Goal: Information Seeking & Learning: Learn about a topic

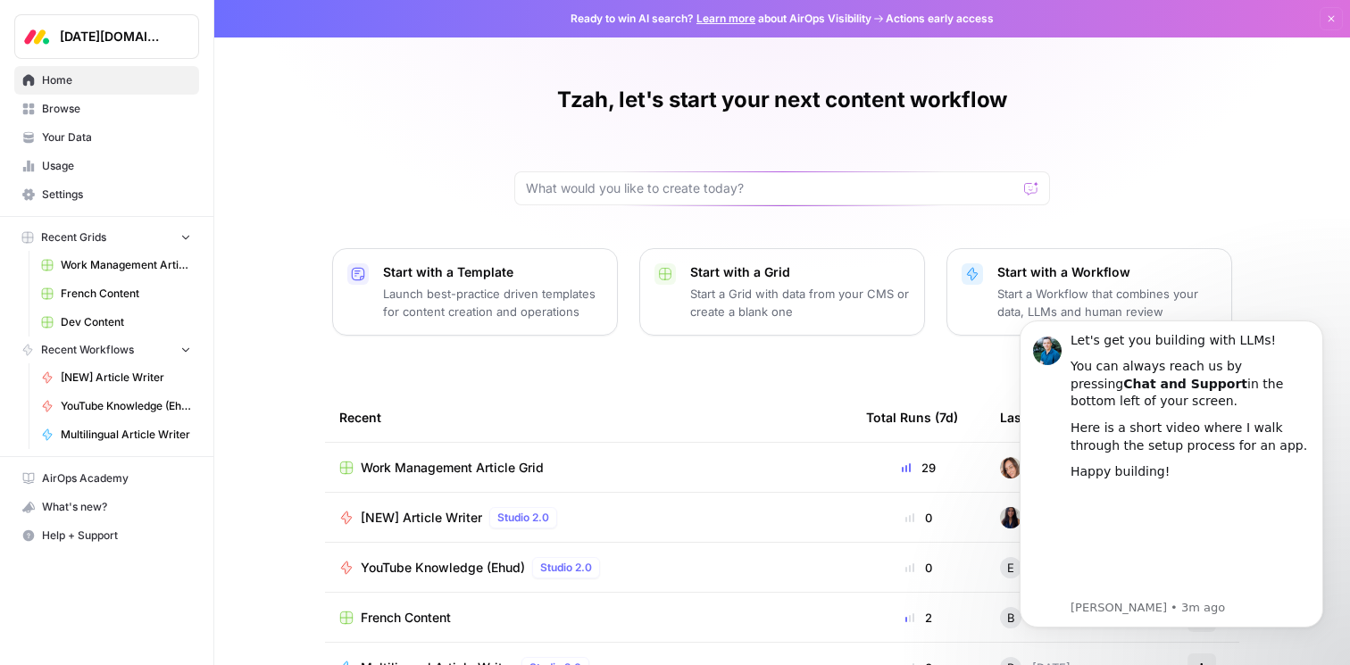
click at [105, 279] on link "French Content" at bounding box center [116, 293] width 166 height 29
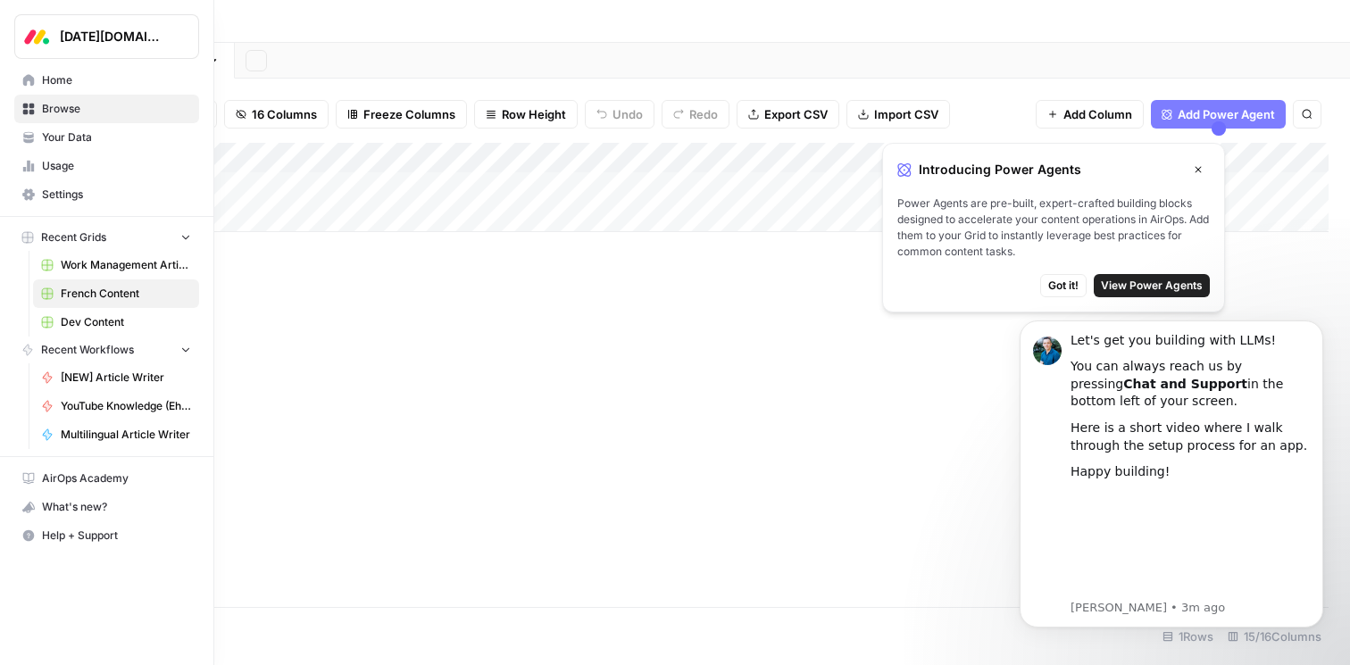
click at [88, 141] on span "Your Data" at bounding box center [116, 137] width 149 height 16
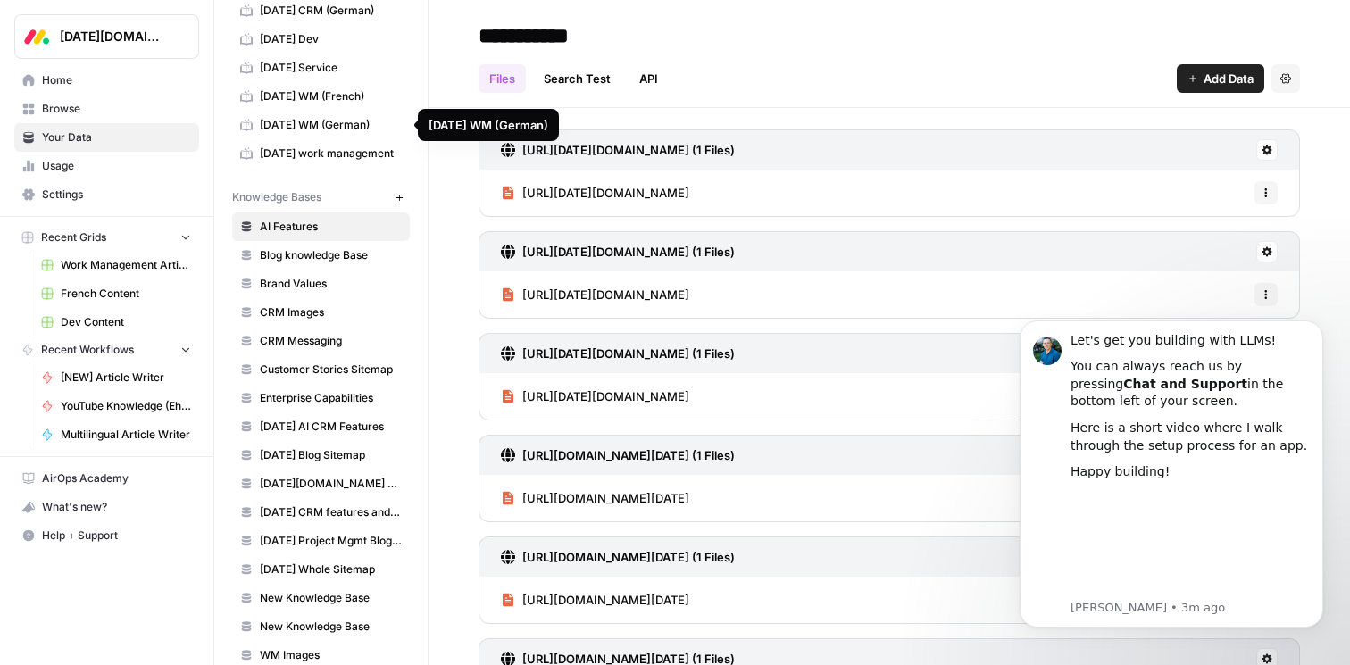
scroll to position [267, 0]
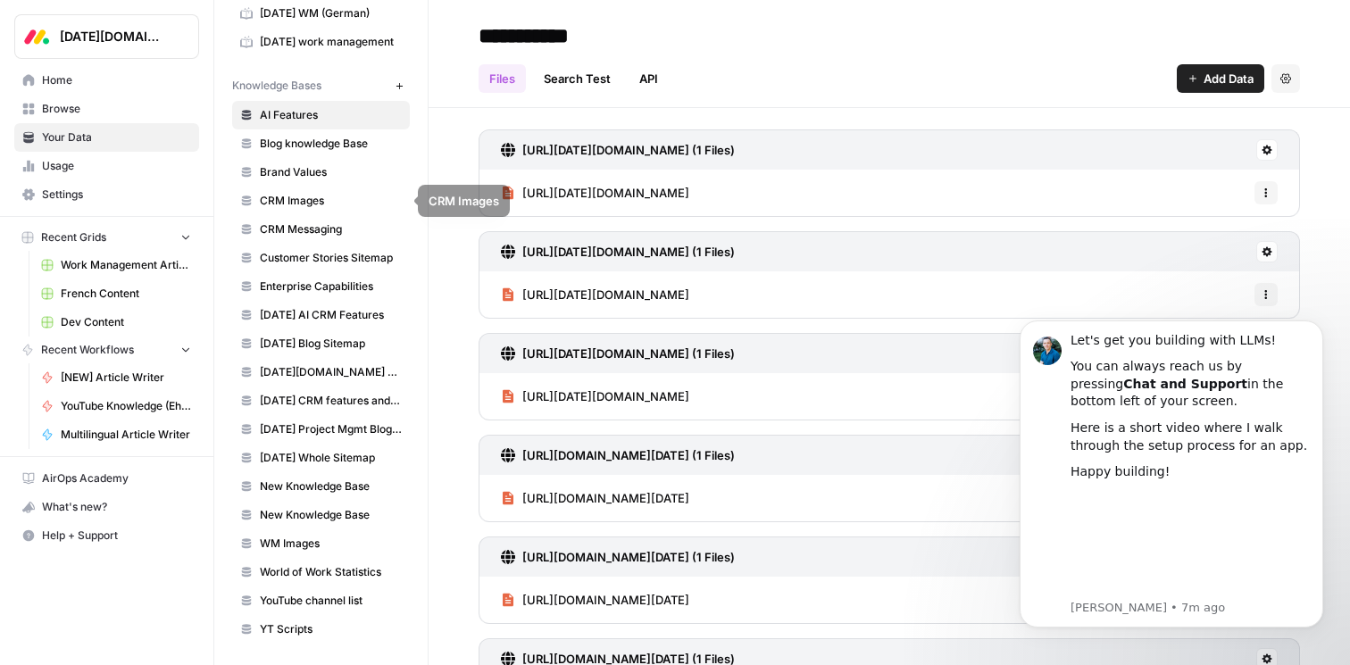
click at [123, 173] on span "Usage" at bounding box center [116, 166] width 149 height 16
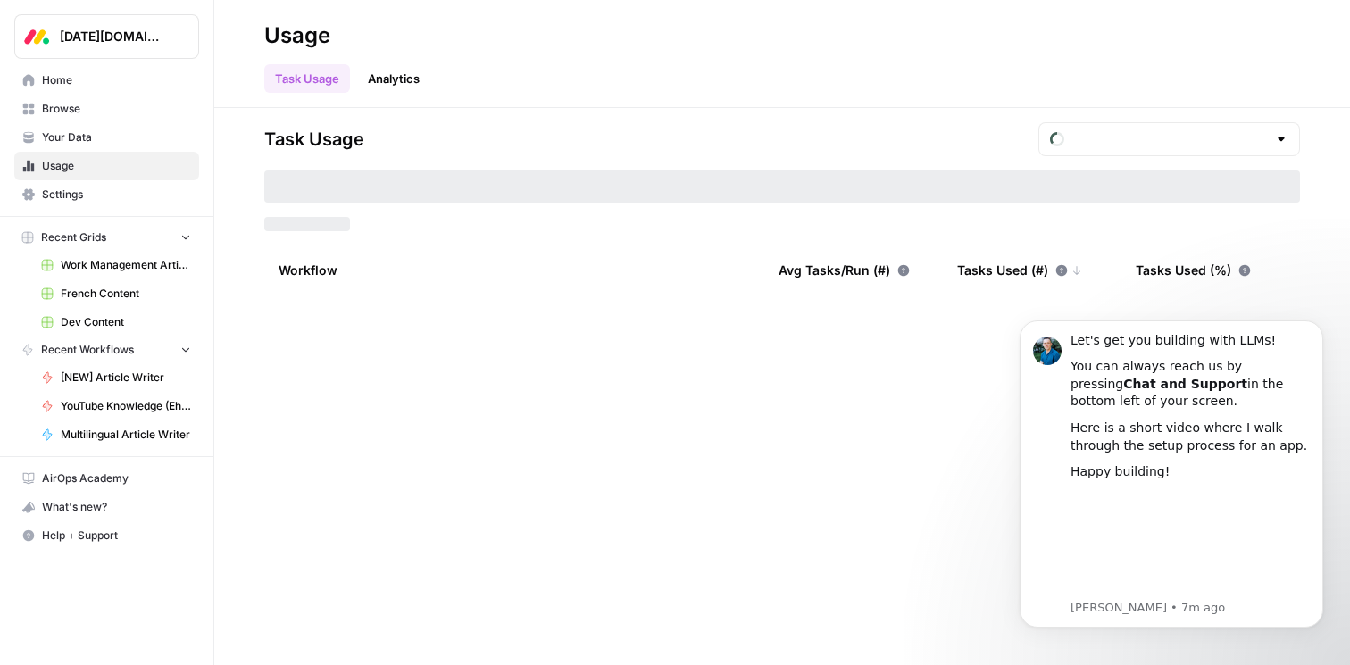
type input "August Tasks"
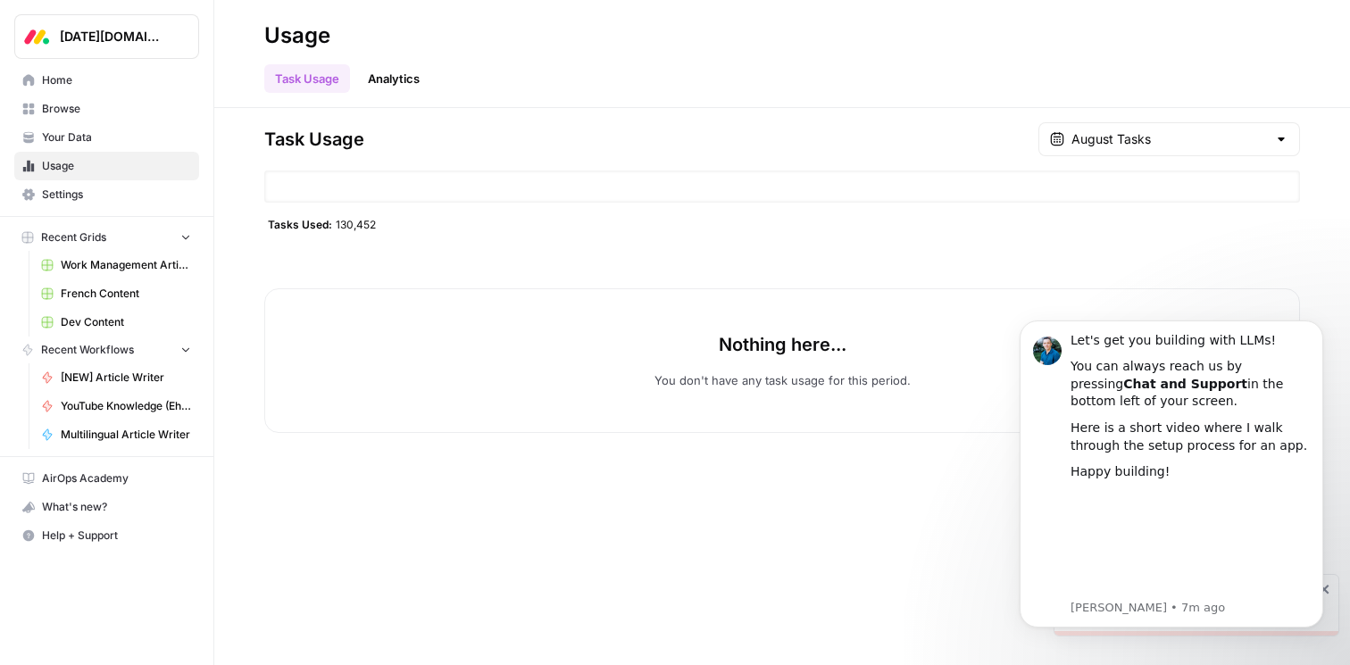
click at [89, 264] on span "Work Management Article Grid" at bounding box center [126, 265] width 130 height 16
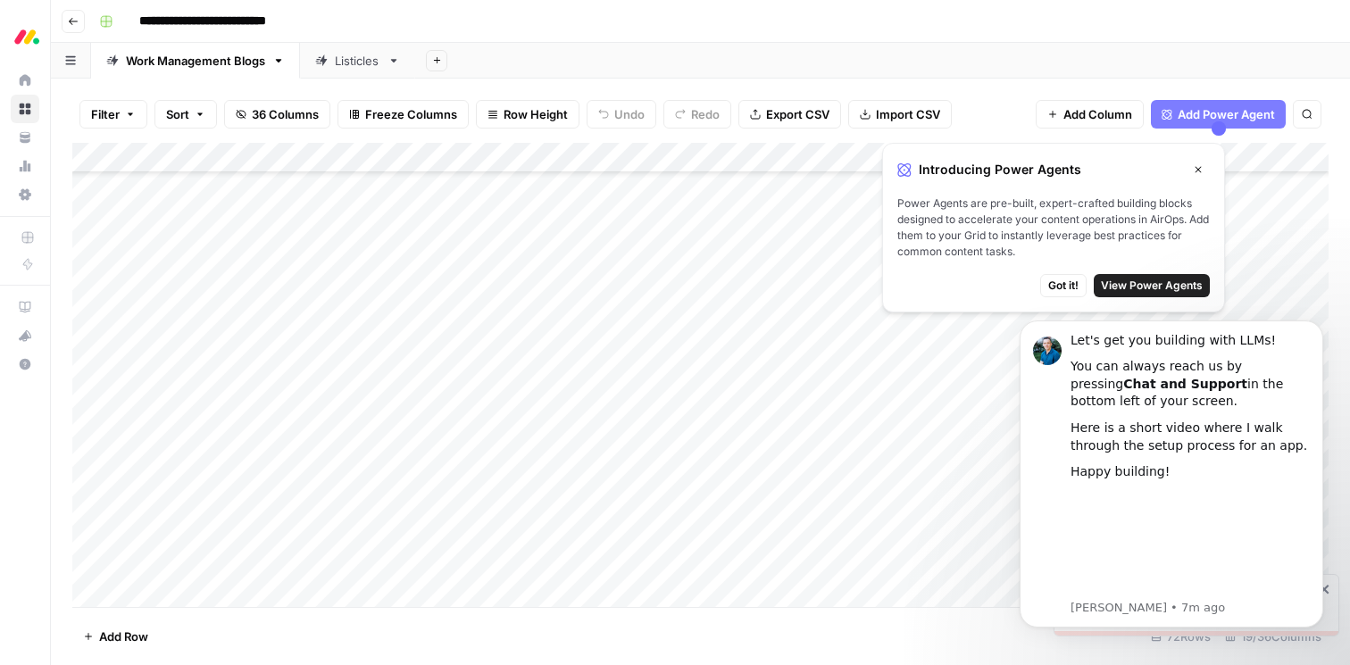
scroll to position [94, 0]
click at [1204, 171] on button "Close" at bounding box center [1198, 169] width 23 height 23
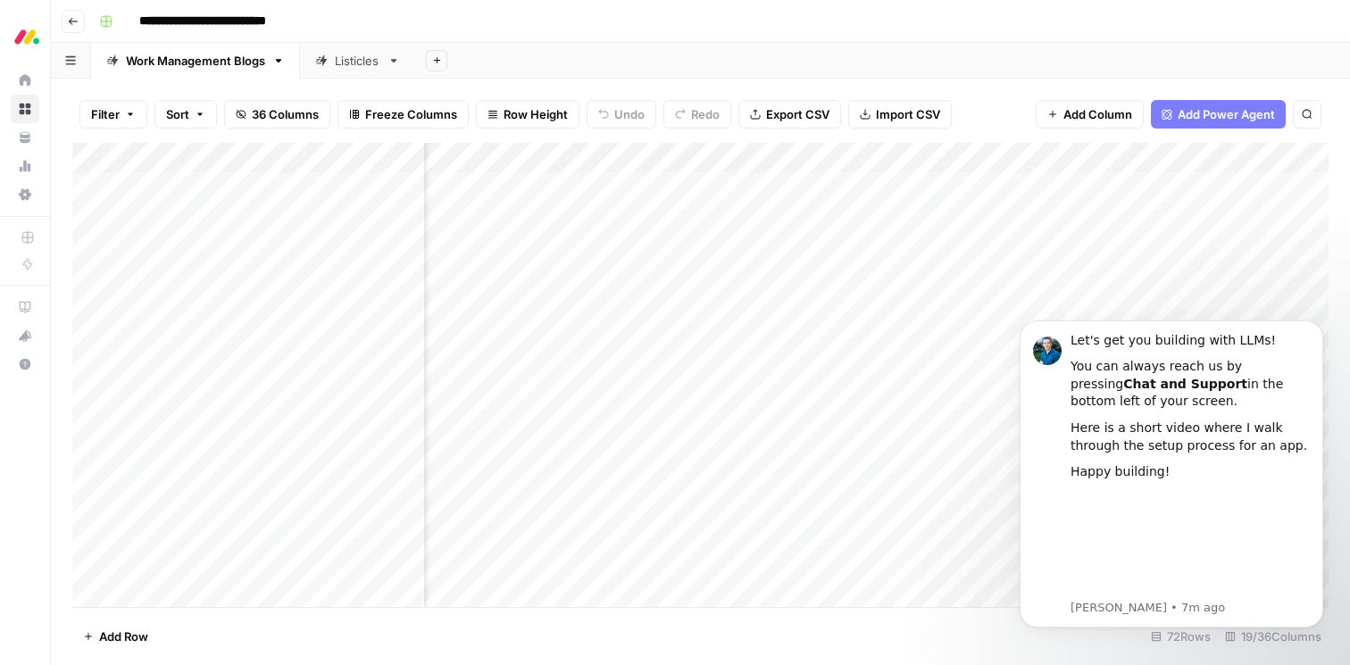
scroll to position [0, 0]
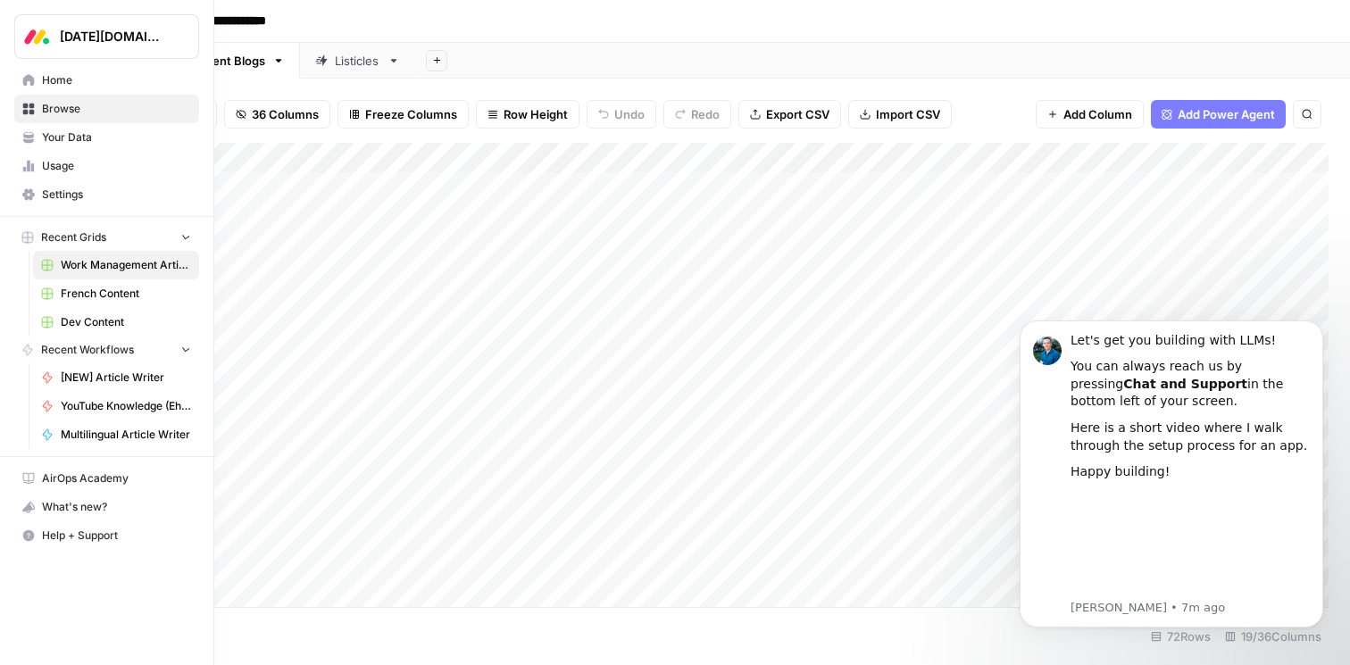
click at [29, 113] on icon at bounding box center [29, 110] width 12 height 12
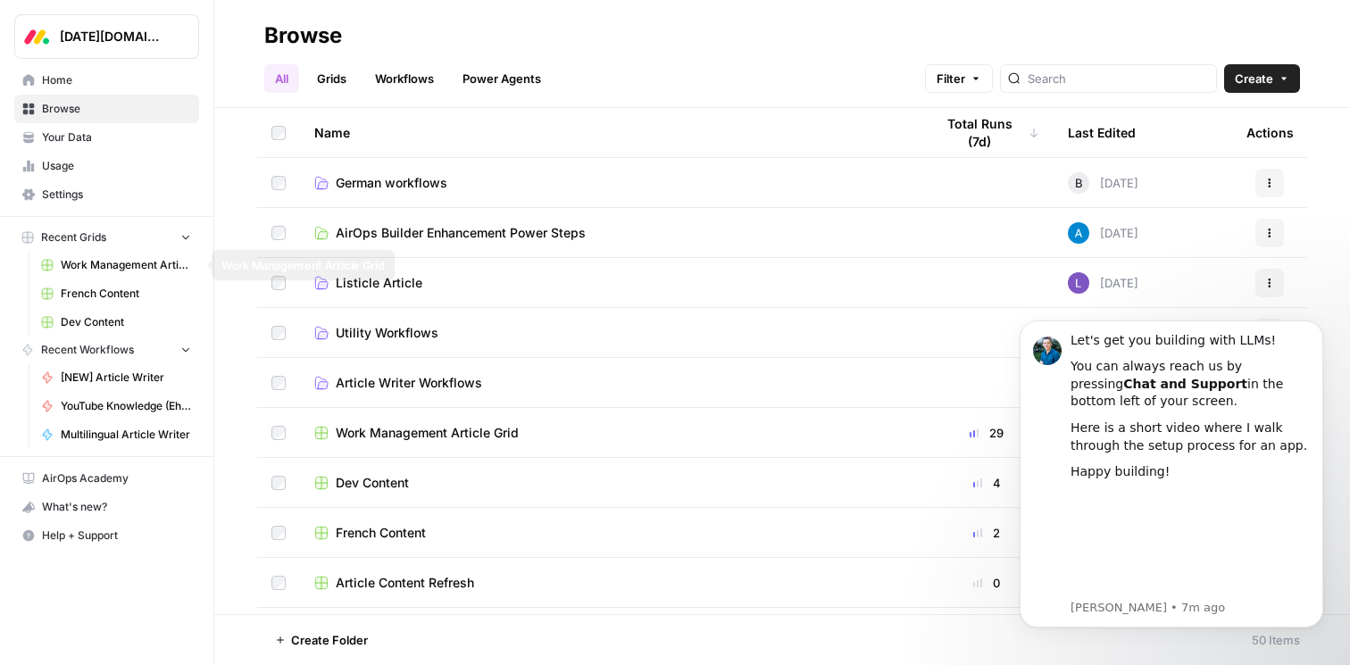
click at [99, 263] on span "Work Management Article Grid" at bounding box center [126, 265] width 130 height 16
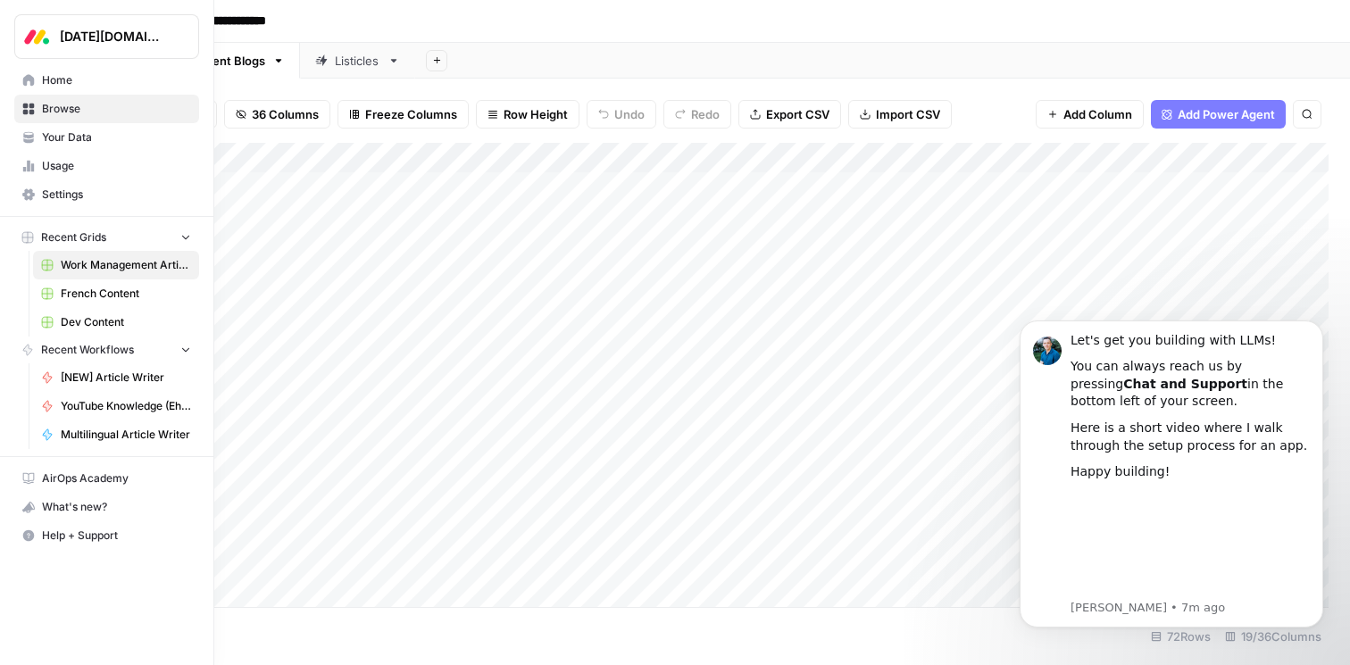
click at [104, 298] on span "French Content" at bounding box center [126, 294] width 130 height 16
click at [95, 315] on span "Dev Content" at bounding box center [126, 322] width 130 height 16
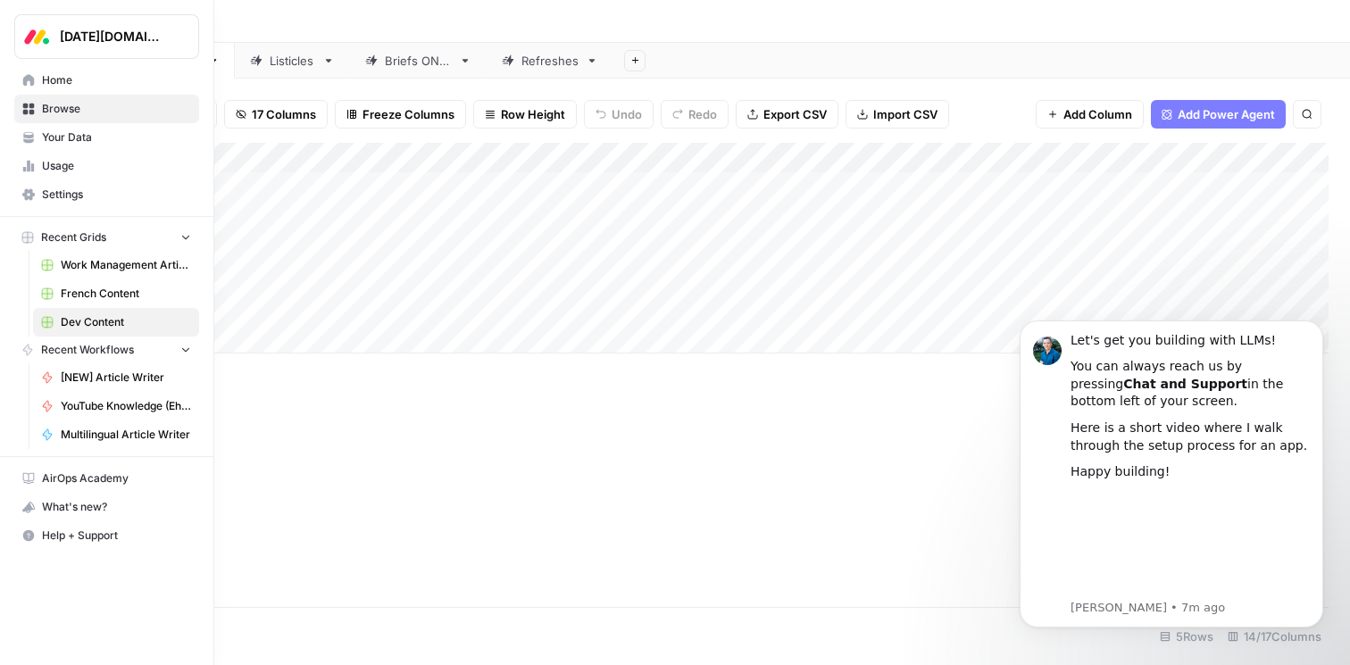
click at [70, 130] on span "Your Data" at bounding box center [116, 137] width 149 height 16
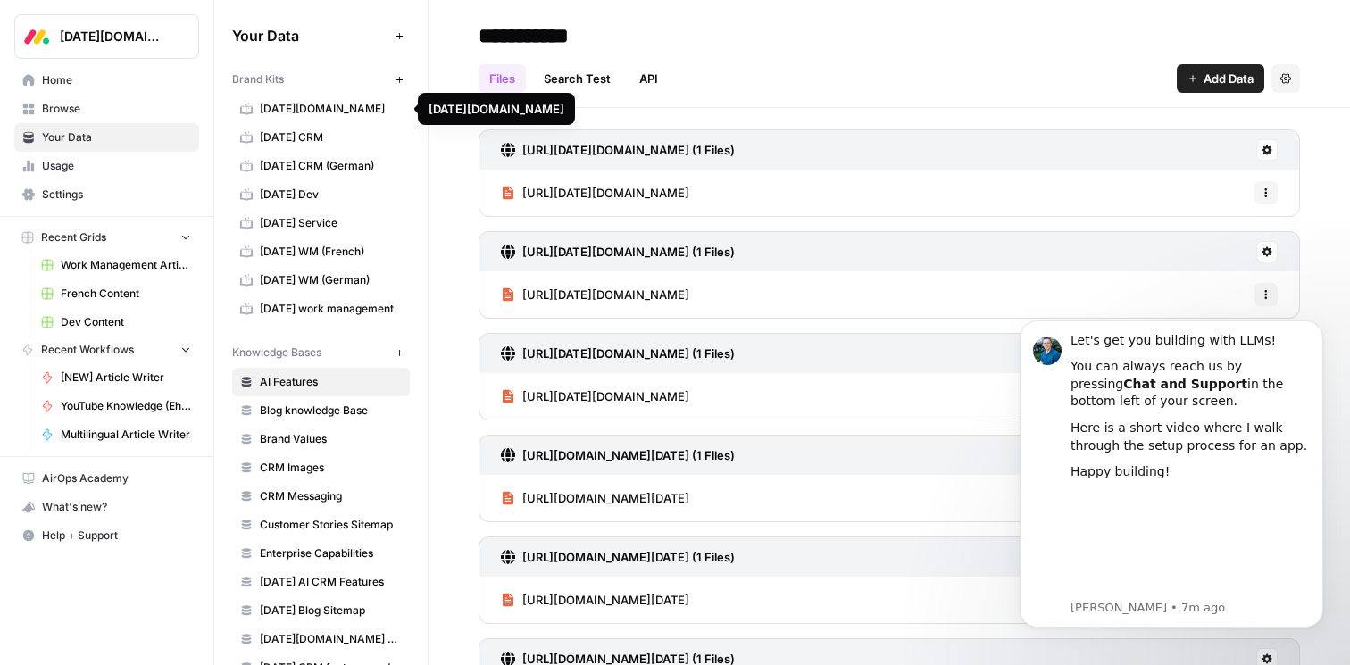
click at [302, 108] on span "[DATE][DOMAIN_NAME]" at bounding box center [331, 109] width 142 height 16
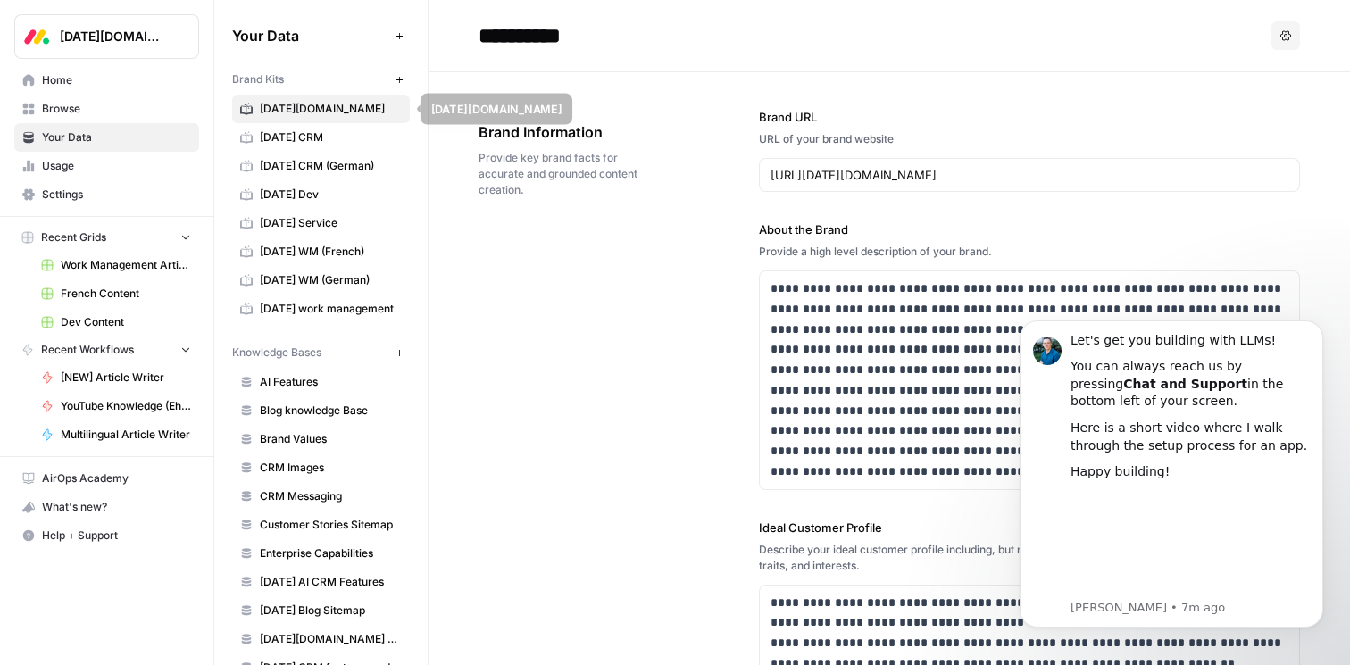
click at [301, 114] on span "[DATE][DOMAIN_NAME]" at bounding box center [331, 109] width 142 height 16
click at [307, 135] on span "[DATE] CRM" at bounding box center [331, 137] width 142 height 16
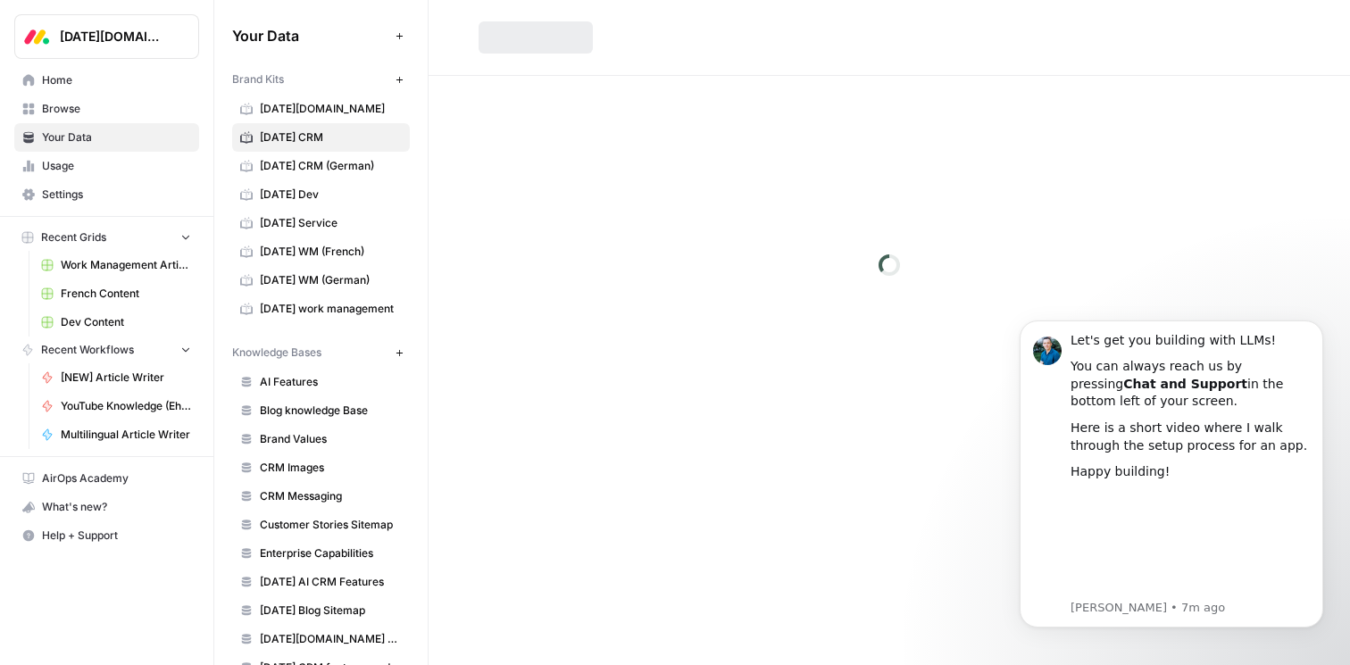
click at [307, 161] on span "[DATE] CRM (German)" at bounding box center [331, 166] width 142 height 16
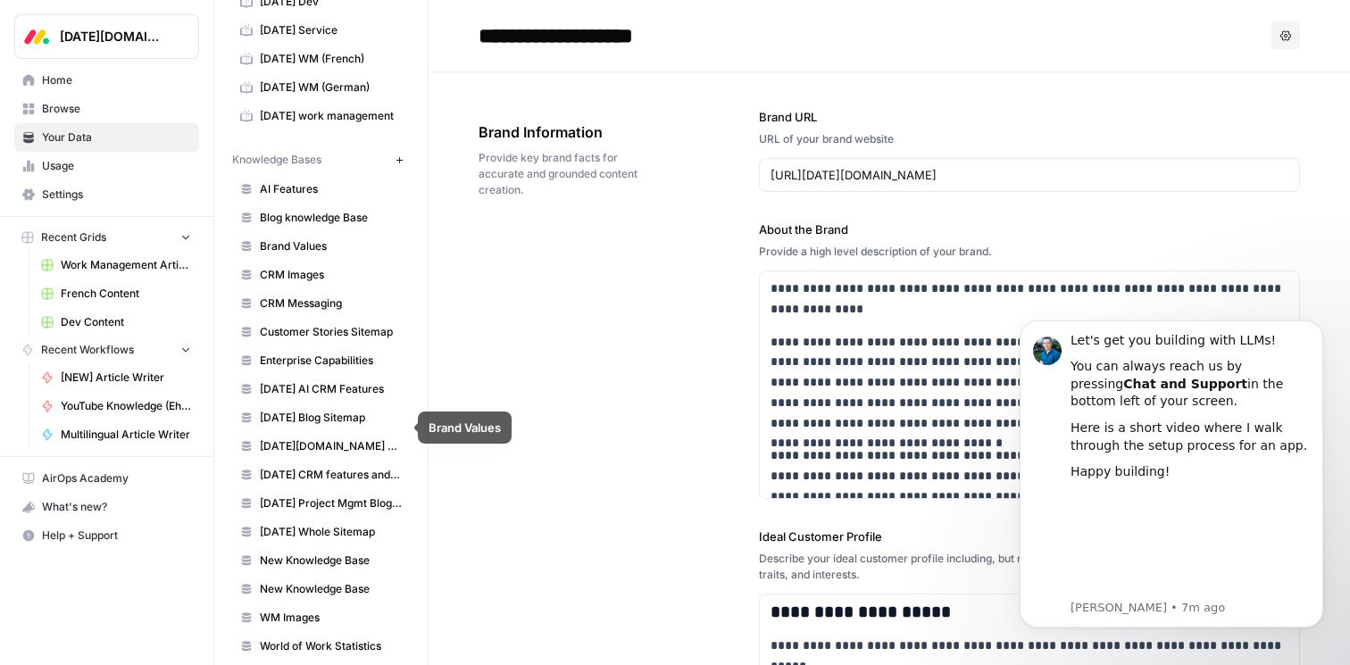
scroll to position [204, 0]
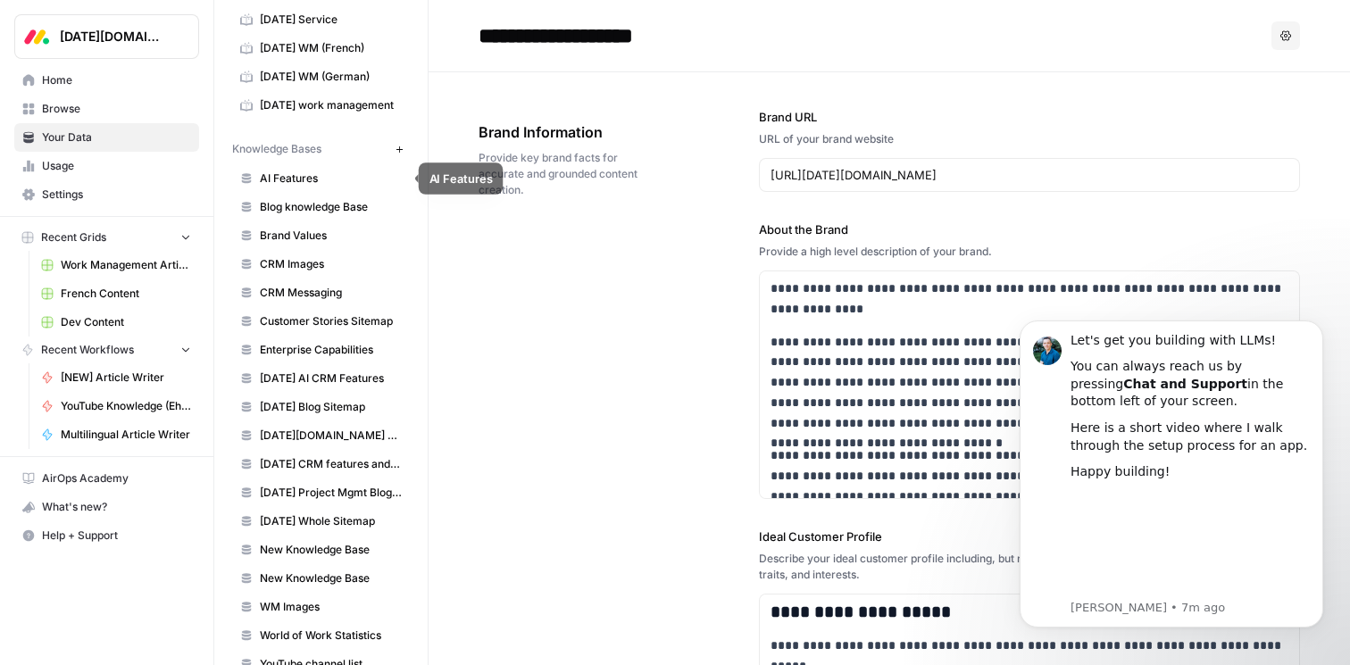
click at [313, 181] on span "AI Features" at bounding box center [331, 179] width 142 height 16
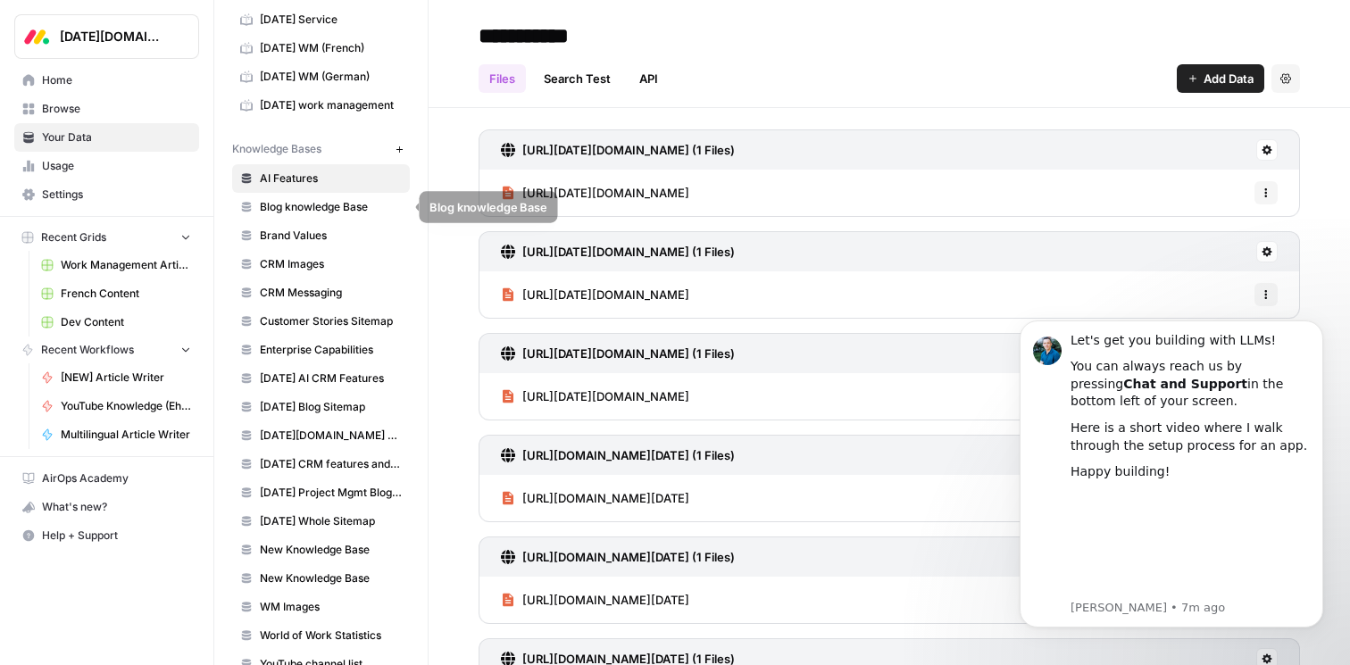
click at [312, 206] on span "Blog knowledge Base" at bounding box center [331, 207] width 142 height 16
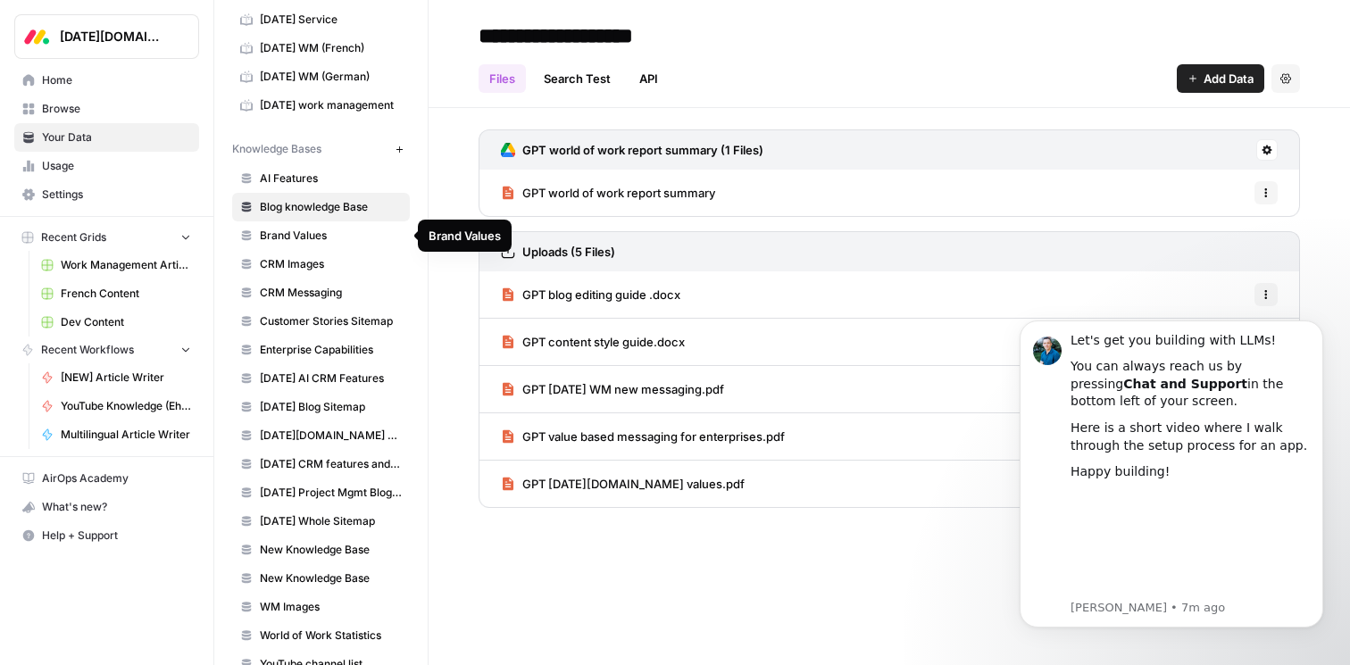
click at [310, 225] on link "Brand Values" at bounding box center [321, 235] width 178 height 29
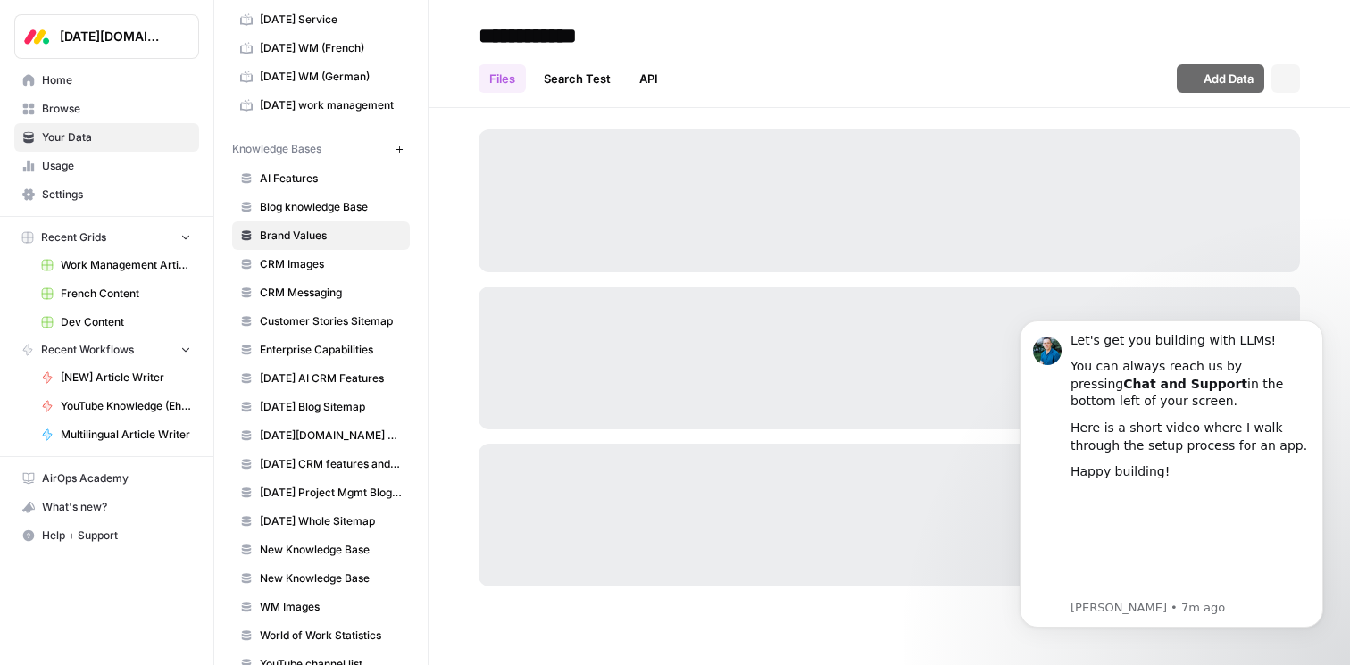
click at [310, 268] on span "CRM Images" at bounding box center [331, 264] width 142 height 16
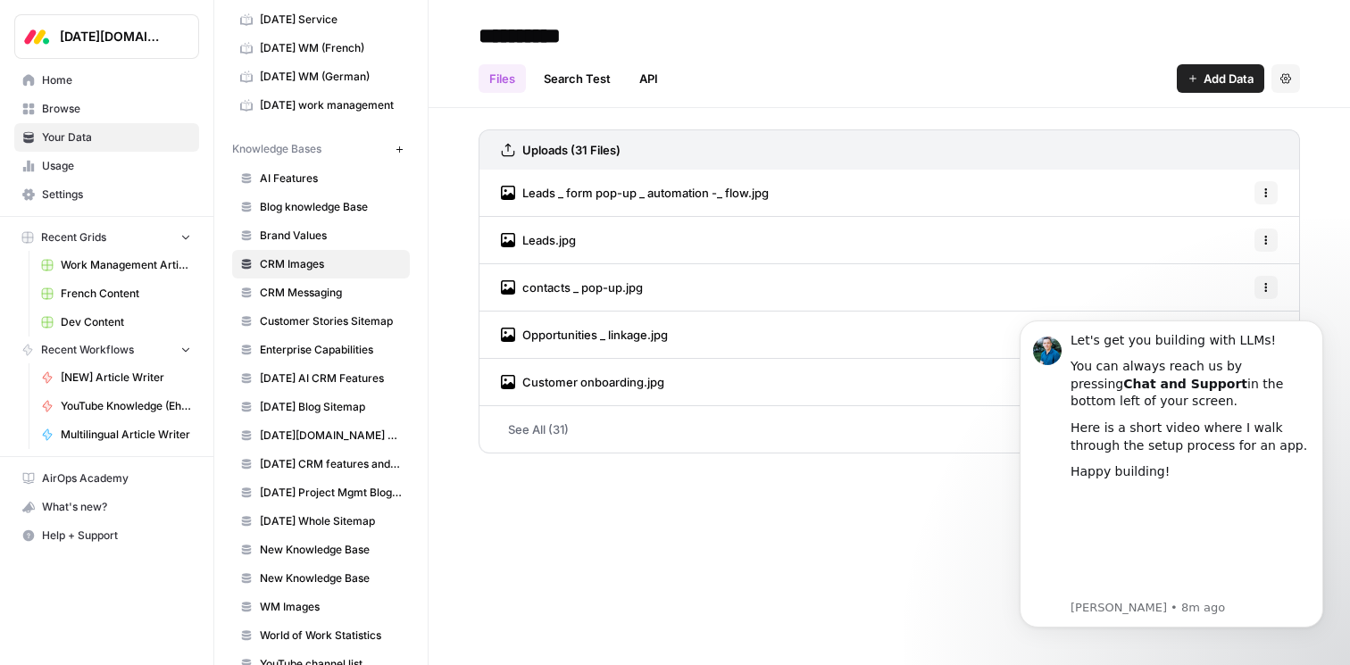
click at [352, 225] on link "Brand Values" at bounding box center [321, 235] width 178 height 29
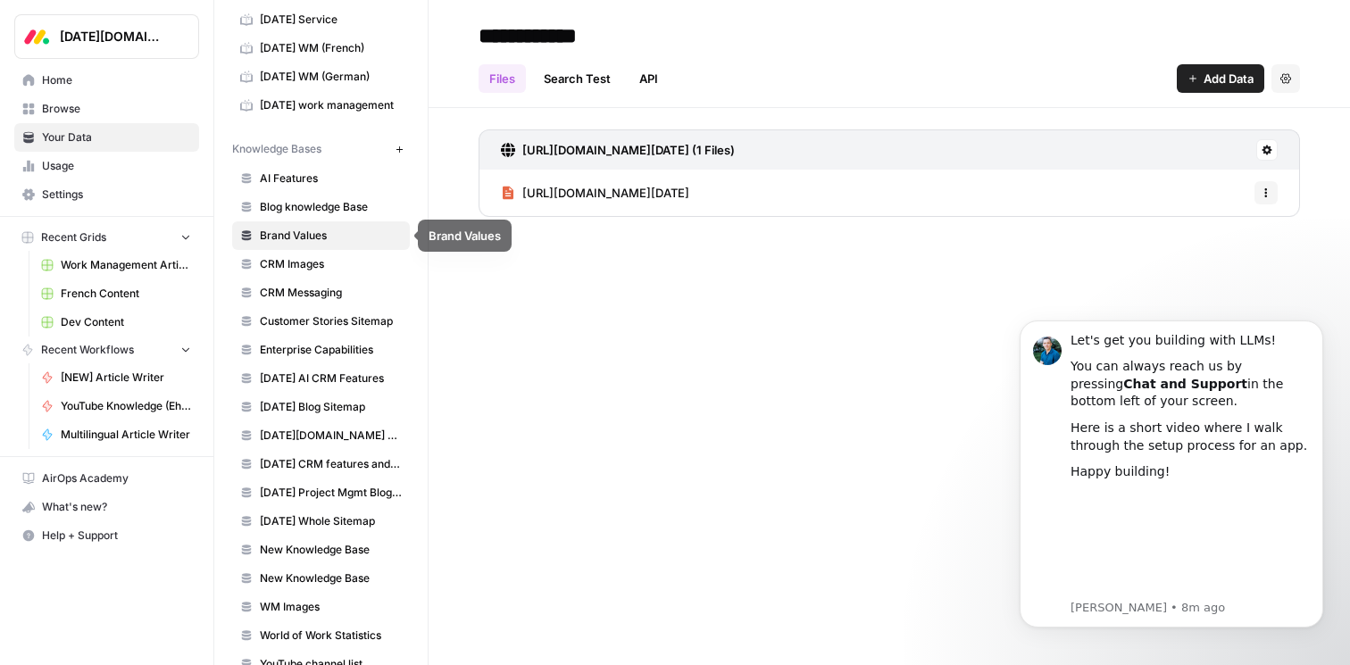
click at [346, 185] on span "AI Features" at bounding box center [331, 179] width 142 height 16
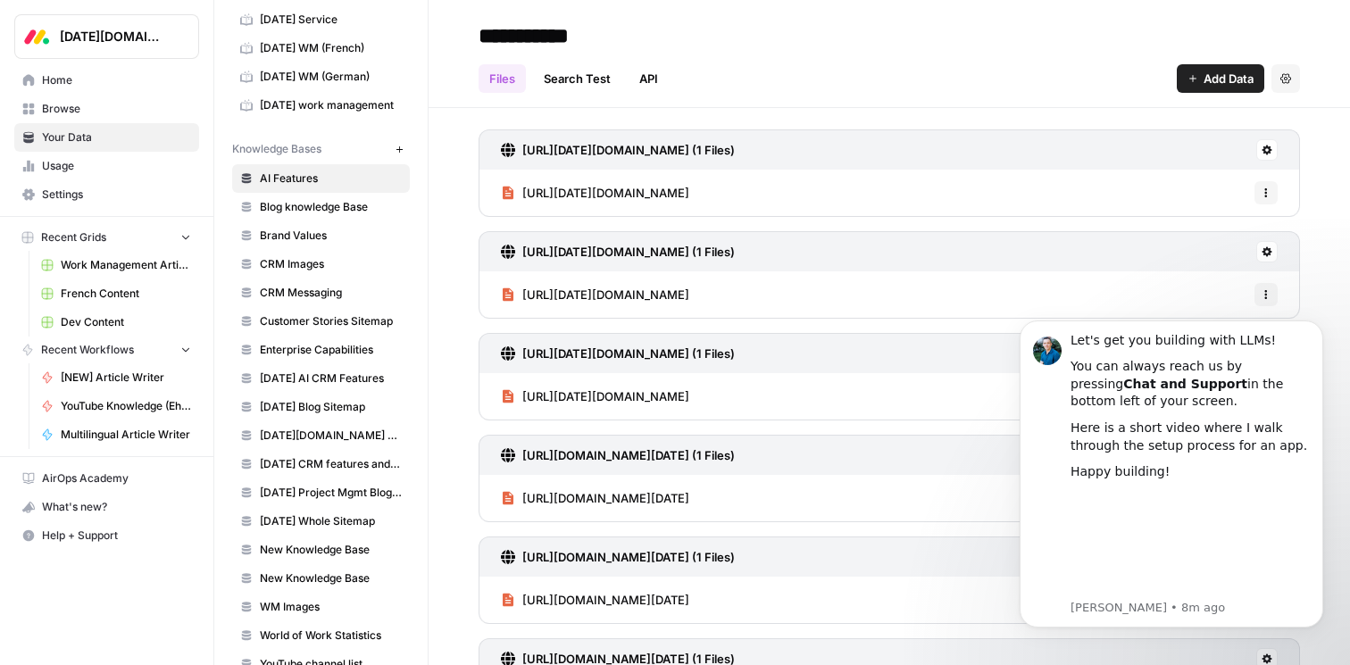
click at [653, 83] on link "API" at bounding box center [649, 78] width 40 height 29
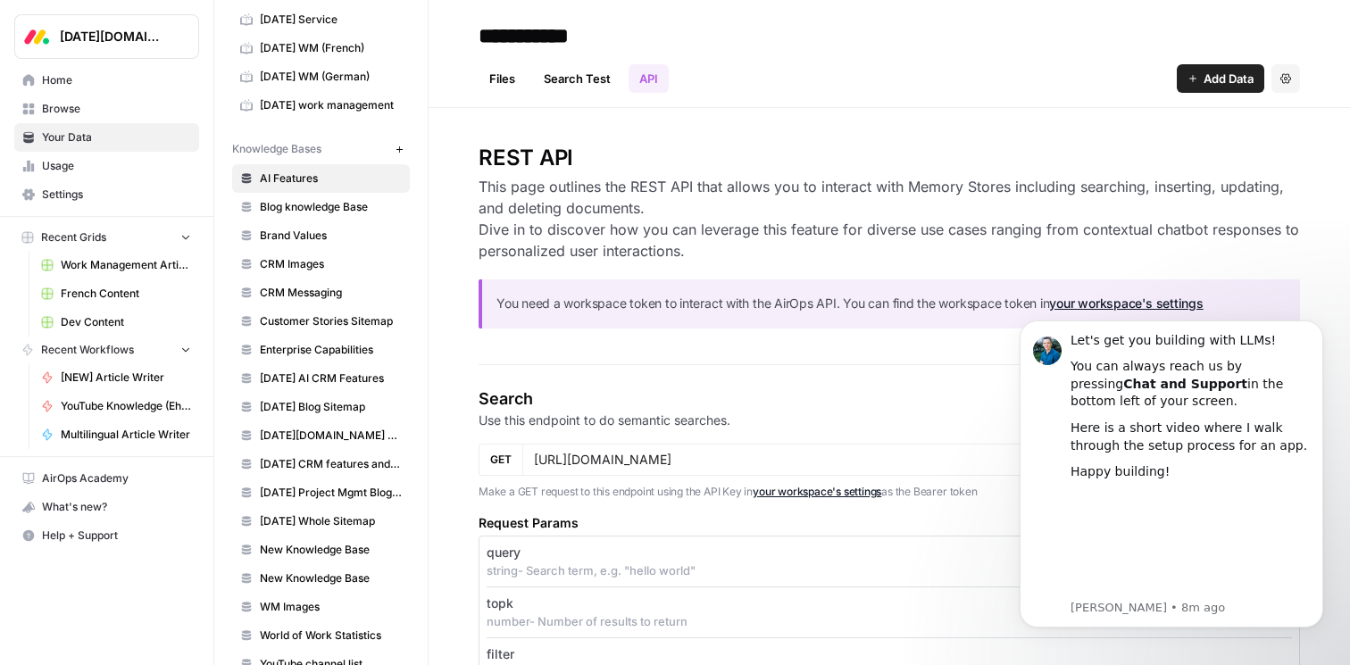
click at [504, 78] on link "Files" at bounding box center [502, 78] width 47 height 29
